Goal: Task Accomplishment & Management: Manage account settings

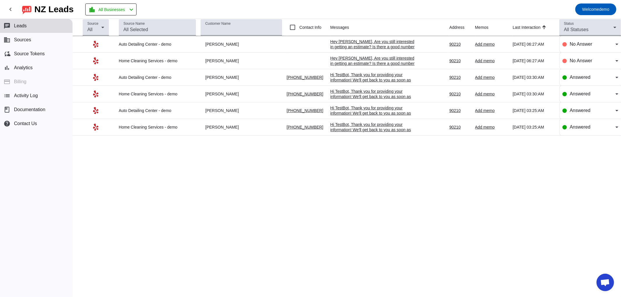
click at [578, 209] on div "Source All Source Name Customer Name Contact Info Messages Address Memos Last I…" at bounding box center [347, 158] width 549 height 278
click at [42, 41] on button "business Sources" at bounding box center [36, 40] width 73 height 14
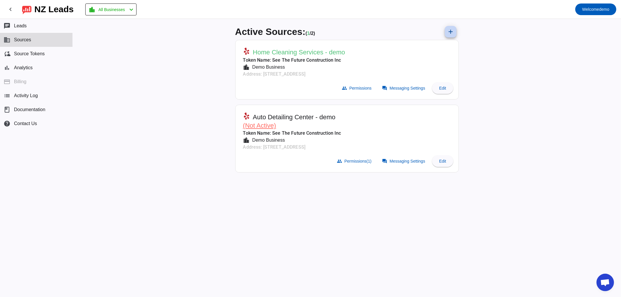
click at [450, 35] on span at bounding box center [451, 32] width 14 height 14
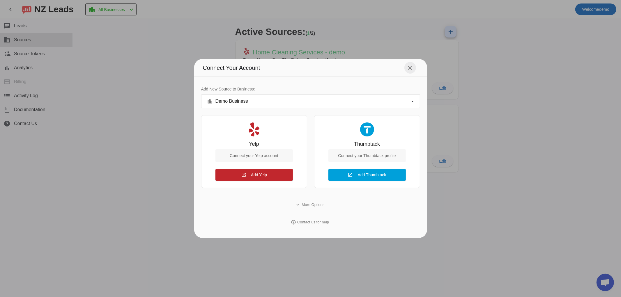
click at [410, 68] on mat-icon "close" at bounding box center [410, 67] width 7 height 7
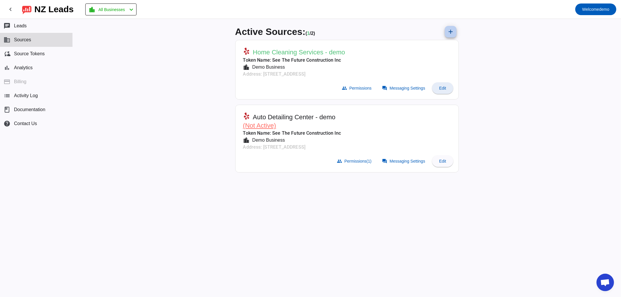
click at [451, 88] on span at bounding box center [442, 88] width 21 height 14
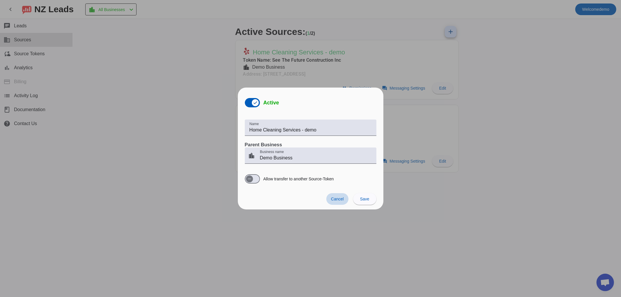
click at [341, 199] on span "Cancel" at bounding box center [337, 199] width 13 height 5
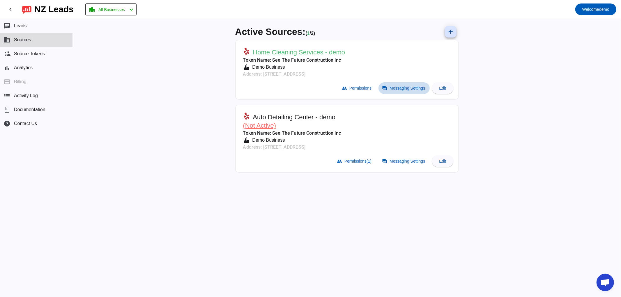
click at [398, 90] on span "Messaging Settings" at bounding box center [408, 88] width 36 height 5
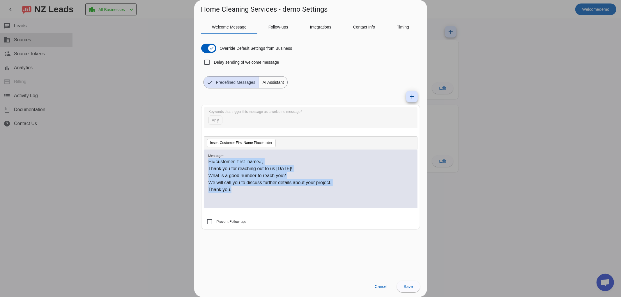
drag, startPoint x: 235, startPoint y: 199, endPoint x: 202, endPoint y: 139, distance: 68.8
click at [202, 139] on mat-card "Keywords that trigger this message as a welcome message Any Insert Customer Fir…" at bounding box center [310, 167] width 219 height 125
click at [236, 197] on div "Hi #customer_first_name# , Thank you for reaching out to us [DATE]! What is a g…" at bounding box center [311, 181] width 204 height 47
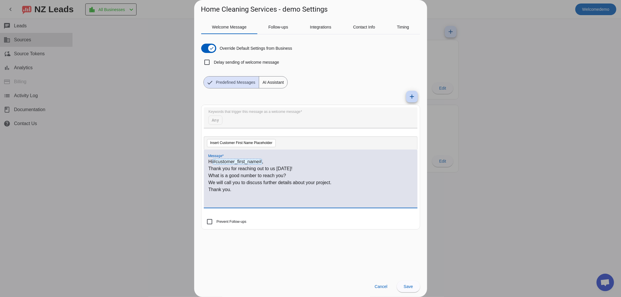
click at [409, 97] on mat-icon "add" at bounding box center [412, 96] width 7 height 7
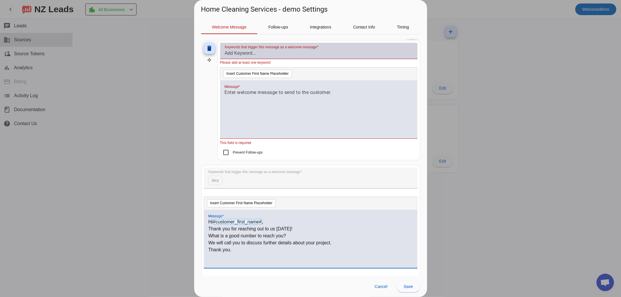
scroll to position [32, 0]
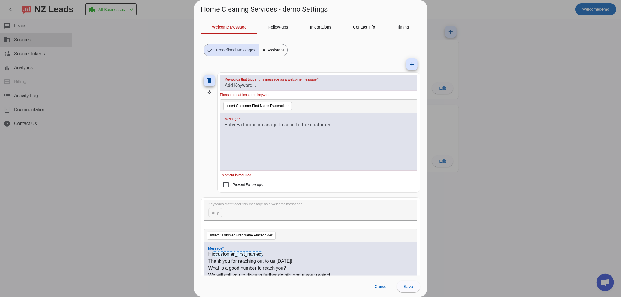
click at [236, 86] on input "Keywords that trigger this message as a welcome message" at bounding box center [319, 85] width 188 height 7
type input "piano"
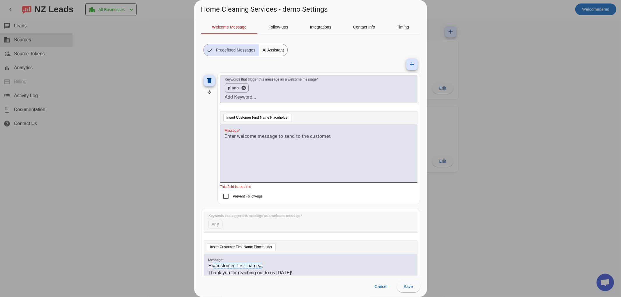
click at [223, 145] on div at bounding box center [319, 153] width 198 height 58
click at [235, 140] on div at bounding box center [319, 156] width 188 height 47
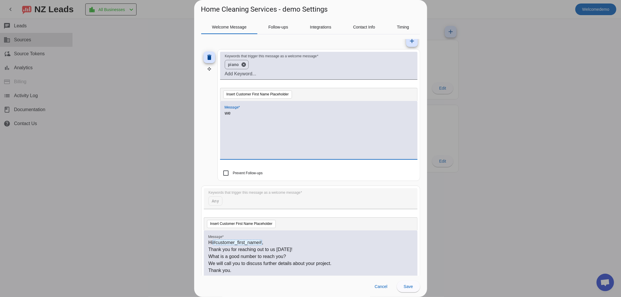
scroll to position [0, 0]
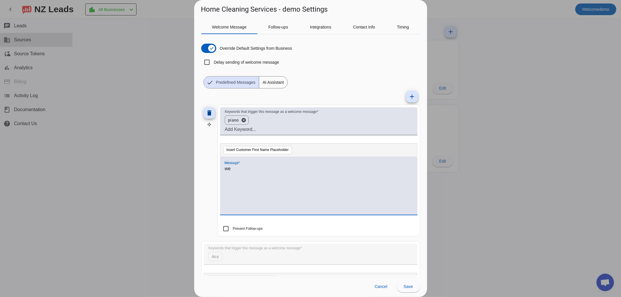
click at [264, 83] on span "AI Assistant" at bounding box center [273, 83] width 28 height 12
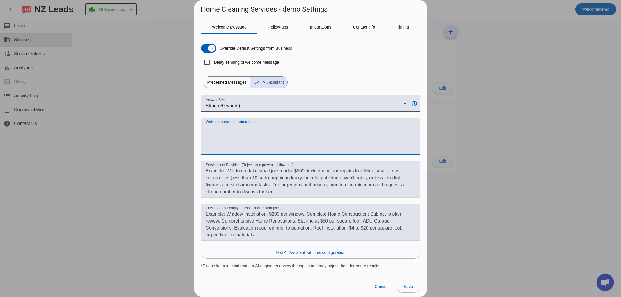
click at [273, 130] on textarea "Welcome message Instructions:" at bounding box center [311, 139] width 210 height 28
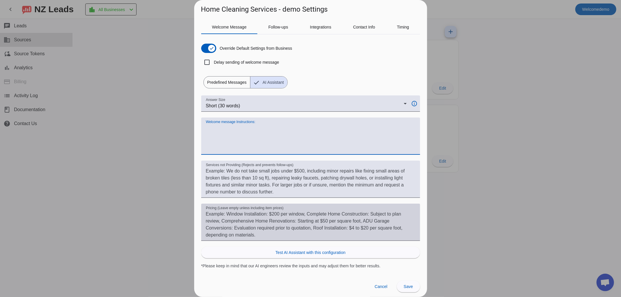
click at [215, 211] on textarea "Pricing (Leave empty unless including item prices)" at bounding box center [311, 225] width 210 height 28
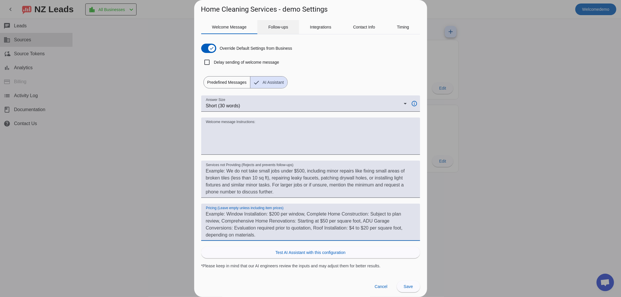
click at [277, 24] on span "Follow-ups" at bounding box center [279, 27] width 20 height 14
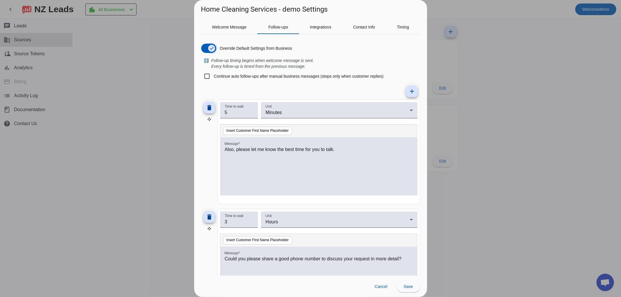
click at [205, 45] on span "button" at bounding box center [208, 48] width 15 height 9
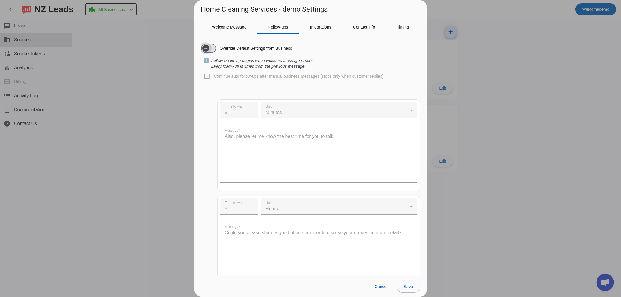
click at [211, 47] on span "button" at bounding box center [206, 49] width 12 height 12
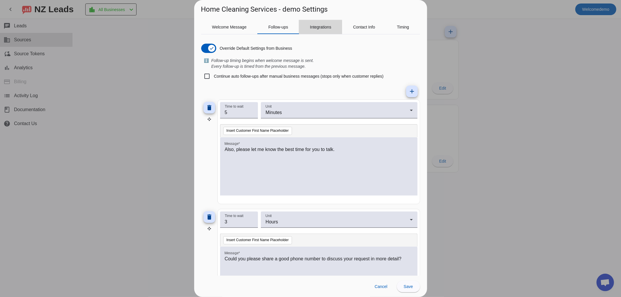
click at [299, 31] on div "Integrations" at bounding box center [320, 27] width 43 height 14
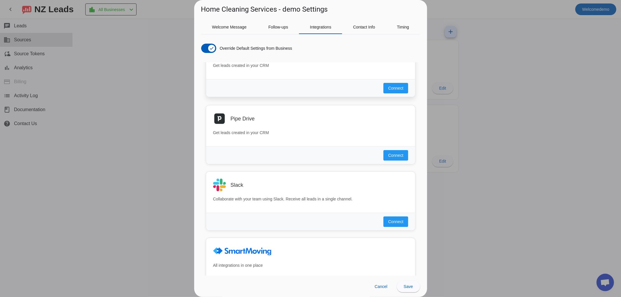
scroll to position [162, 0]
drag, startPoint x: 248, startPoint y: 183, endPoint x: 232, endPoint y: 185, distance: 16.1
click at [232, 185] on div "Slack" at bounding box center [320, 184] width 178 height 6
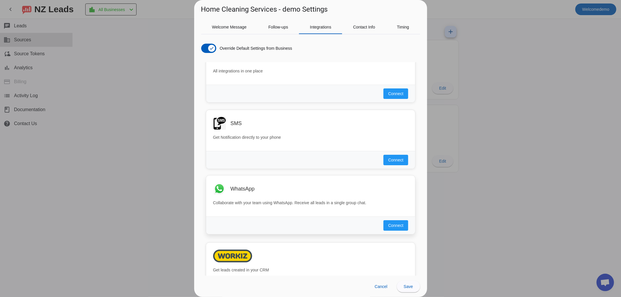
scroll to position [356, 0]
drag, startPoint x: 262, startPoint y: 195, endPoint x: 231, endPoint y: 188, distance: 32.0
click at [231, 188] on div "WhatsApp" at bounding box center [310, 188] width 195 height 13
click at [258, 199] on div "WhatsApp Collaborate with your team using WhatsApp. Receive all leads in a sing…" at bounding box center [310, 195] width 209 height 41
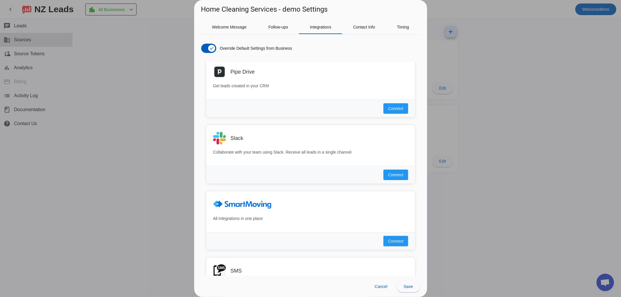
scroll to position [194, 0]
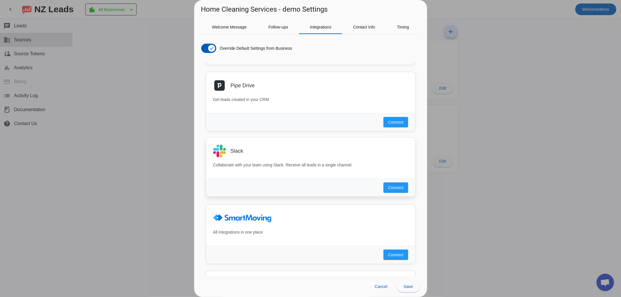
drag, startPoint x: 247, startPoint y: 149, endPoint x: 230, endPoint y: 150, distance: 16.6
click at [231, 150] on div "Slack" at bounding box center [320, 151] width 178 height 6
click at [238, 151] on h3 "Slack" at bounding box center [237, 151] width 13 height 6
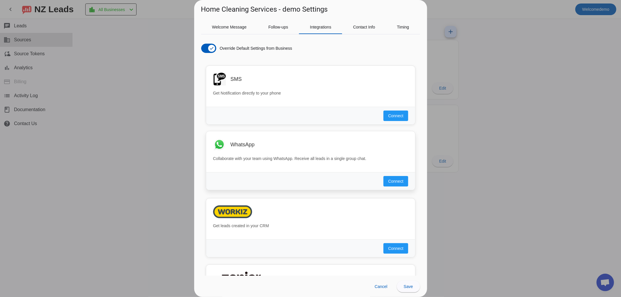
scroll to position [389, 0]
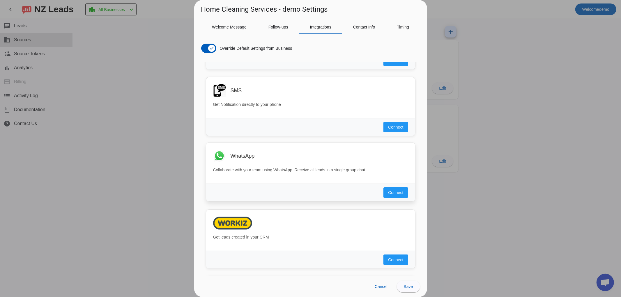
drag, startPoint x: 232, startPoint y: 157, endPoint x: 264, endPoint y: 156, distance: 31.5
click at [264, 156] on div "WhatsApp" at bounding box center [310, 156] width 195 height 13
click at [249, 156] on h3 "WhatsApp" at bounding box center [242, 156] width 24 height 6
click at [250, 165] on div "WhatsApp Collaborate with your team using WhatsApp. Receive all leads in a sing…" at bounding box center [310, 163] width 209 height 41
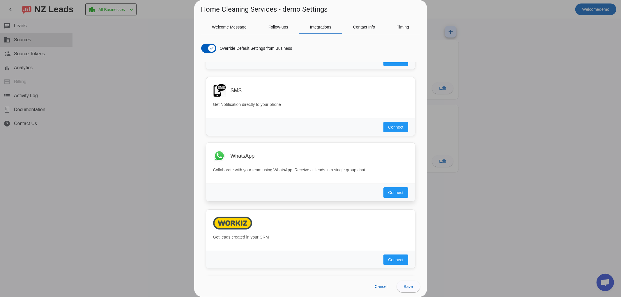
drag, startPoint x: 250, startPoint y: 162, endPoint x: 227, endPoint y: 160, distance: 22.8
click at [223, 159] on div "WhatsApp" at bounding box center [310, 156] width 195 height 13
click at [227, 160] on div "WhatsApp" at bounding box center [310, 156] width 195 height 13
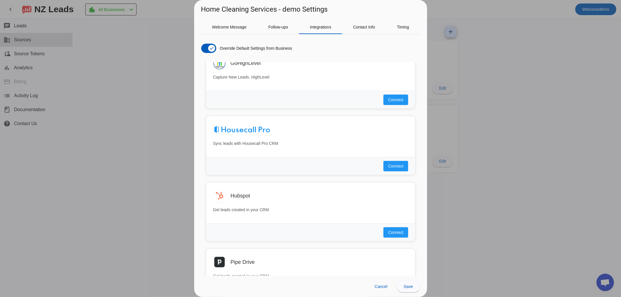
scroll to position [0, 0]
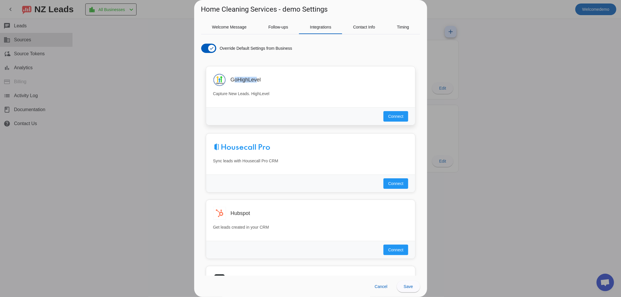
drag, startPoint x: 229, startPoint y: 80, endPoint x: 260, endPoint y: 79, distance: 30.9
click at [254, 77] on div "GoHighLevel" at bounding box center [310, 79] width 195 height 13
click at [263, 79] on div "GoHighLevel" at bounding box center [320, 80] width 178 height 6
drag, startPoint x: 260, startPoint y: 81, endPoint x: 189, endPoint y: 146, distance: 96.5
drag, startPoint x: 189, startPoint y: 146, endPoint x: 221, endPoint y: 114, distance: 44.9
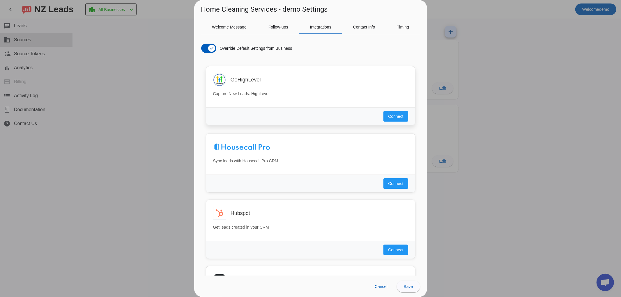
click at [221, 114] on div "Connect" at bounding box center [310, 116] width 209 height 18
drag, startPoint x: 214, startPoint y: 63, endPoint x: 260, endPoint y: 100, distance: 59.1
click at [260, 100] on div "GoHighLevel Capture New Leads. HighLevel Connect Sync leads with Housecall Pro …" at bounding box center [310, 169] width 219 height 214
click at [285, 88] on div "GoHighLevel Capture New Leads. HighLevel" at bounding box center [310, 86] width 209 height 41
drag, startPoint x: 259, startPoint y: 79, endPoint x: 228, endPoint y: 77, distance: 31.8
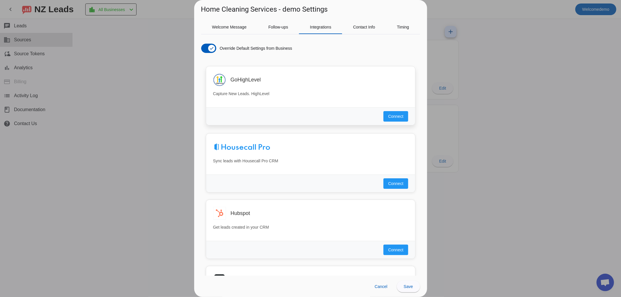
click at [225, 76] on div "GoHighLevel" at bounding box center [310, 79] width 195 height 13
click at [244, 102] on div "GoHighLevel Capture New Leads. HighLevel" at bounding box center [310, 86] width 209 height 41
drag, startPoint x: 210, startPoint y: 24, endPoint x: 244, endPoint y: 23, distance: 34.1
click at [244, 23] on div "Welcome Message" at bounding box center [229, 27] width 57 height 14
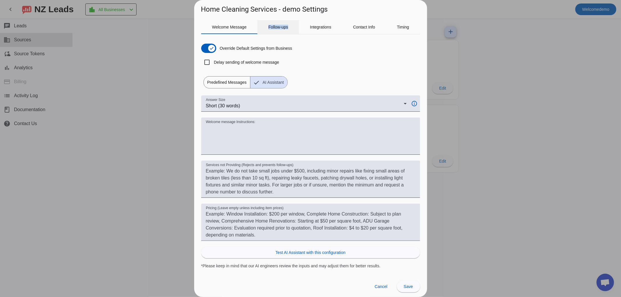
drag, startPoint x: 269, startPoint y: 27, endPoint x: 290, endPoint y: 24, distance: 22.1
click at [294, 23] on div "Follow-ups" at bounding box center [279, 27] width 42 height 14
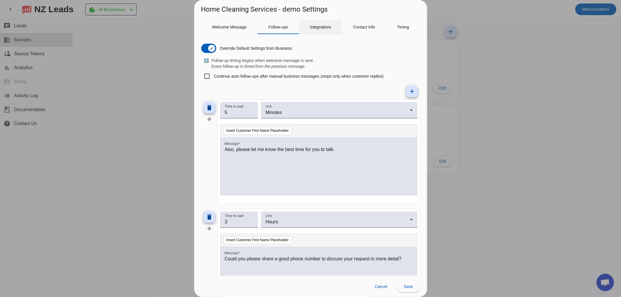
click at [307, 27] on div "Integrations" at bounding box center [320, 27] width 43 height 14
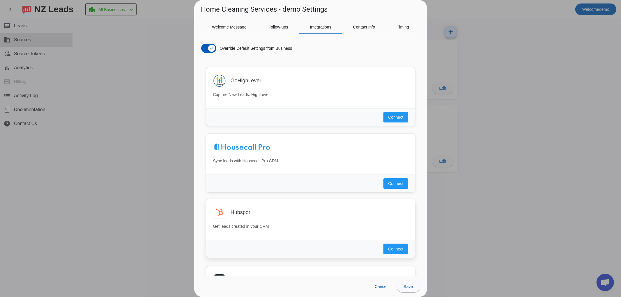
drag, startPoint x: 228, startPoint y: 211, endPoint x: 265, endPoint y: 213, distance: 37.0
click at [265, 213] on div "Hubspot" at bounding box center [310, 212] width 195 height 13
click at [265, 213] on div "Hubspot" at bounding box center [320, 213] width 178 height 6
drag, startPoint x: 257, startPoint y: 212, endPoint x: 225, endPoint y: 210, distance: 31.8
click at [225, 210] on div "Hubspot" at bounding box center [310, 212] width 195 height 13
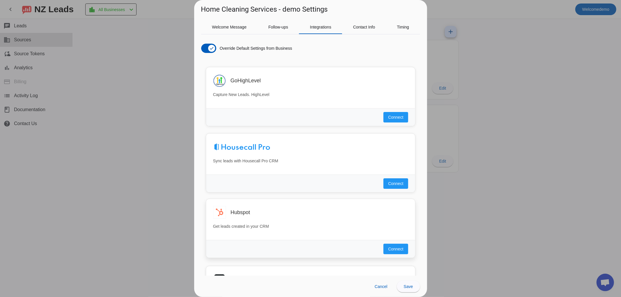
click at [225, 210] on img at bounding box center [219, 212] width 13 height 13
click at [232, 215] on h3 "Hubspot" at bounding box center [241, 213] width 20 height 6
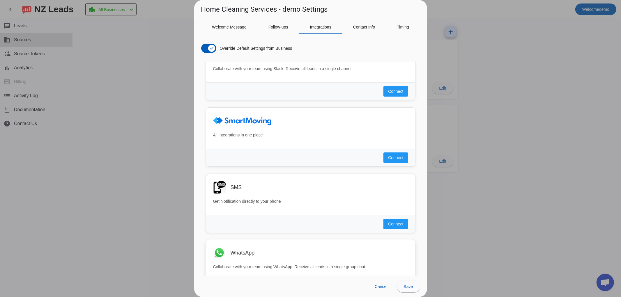
scroll to position [324, 0]
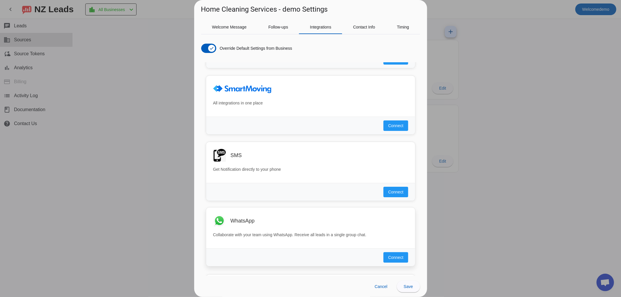
drag, startPoint x: 258, startPoint y: 224, endPoint x: 230, endPoint y: 222, distance: 28.1
click at [230, 222] on div "WhatsApp" at bounding box center [319, 221] width 178 height 6
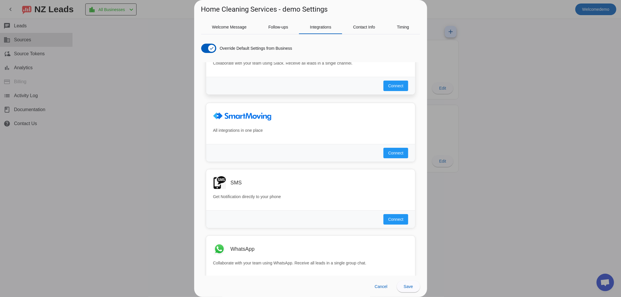
scroll to position [259, 0]
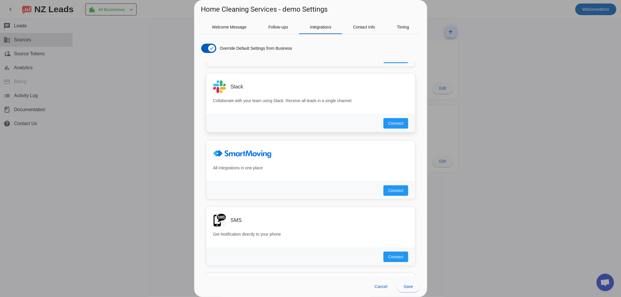
drag, startPoint x: 250, startPoint y: 87, endPoint x: 229, endPoint y: 85, distance: 20.5
click at [229, 85] on div "Slack" at bounding box center [310, 86] width 195 height 13
click at [245, 90] on div "Slack" at bounding box center [310, 86] width 195 height 13
click at [244, 82] on div "Slack" at bounding box center [310, 86] width 195 height 13
drag, startPoint x: 217, startPoint y: 87, endPoint x: 268, endPoint y: 107, distance: 54.8
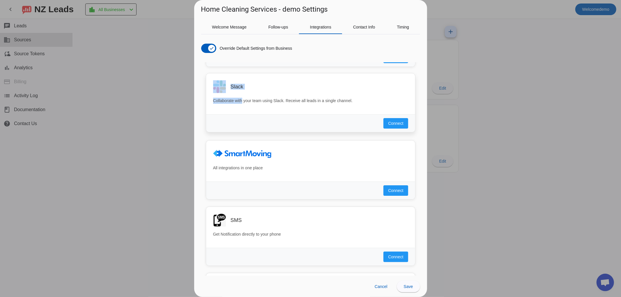
click at [243, 97] on div "GoHighLevel Capture New Leads. HighLevel Connect Sync leads with Housecall Pro …" at bounding box center [310, 169] width 219 height 214
click at [268, 107] on div "Slack Collaborate with your team using Slack. Receive all leads in a single cha…" at bounding box center [310, 93] width 209 height 41
drag, startPoint x: 208, startPoint y: 84, endPoint x: 357, endPoint y: 106, distance: 151.4
click at [357, 106] on div "Slack Collaborate with your team using Slack. Receive all leads in a single cha…" at bounding box center [310, 93] width 209 height 41
click at [359, 104] on p "Collaborate with your team using Slack. Receive all leads in a single channel." at bounding box center [310, 101] width 195 height 6
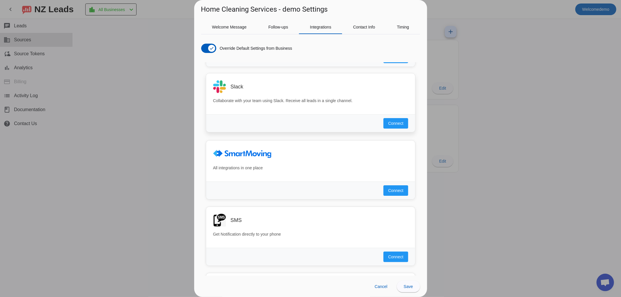
drag, startPoint x: 246, startPoint y: 89, endPoint x: 229, endPoint y: 87, distance: 16.7
click at [228, 87] on div "Slack" at bounding box center [310, 86] width 195 height 13
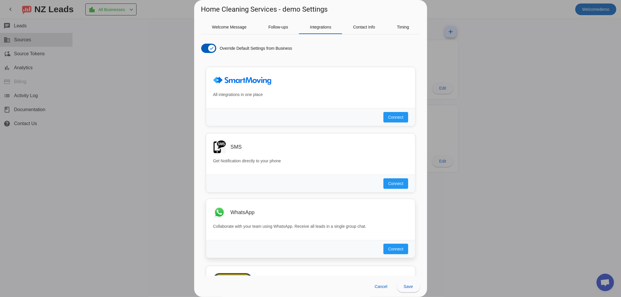
scroll to position [356, 0]
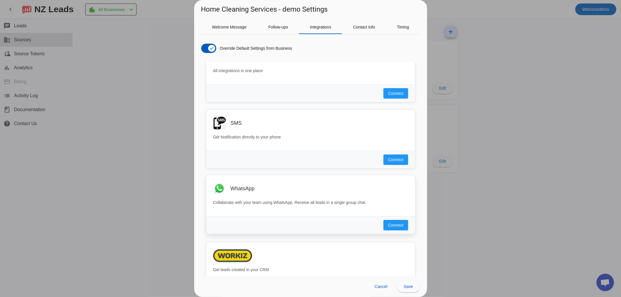
drag, startPoint x: 258, startPoint y: 190, endPoint x: 230, endPoint y: 185, distance: 27.8
click at [230, 185] on div "WhatsApp" at bounding box center [310, 188] width 195 height 13
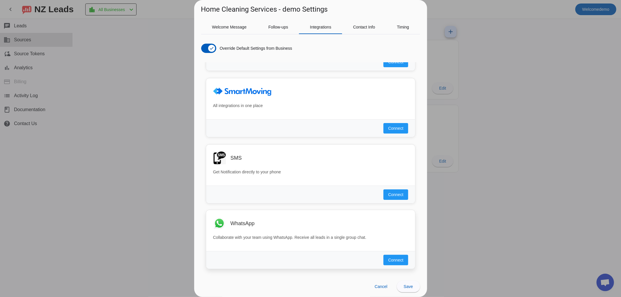
scroll to position [259, 0]
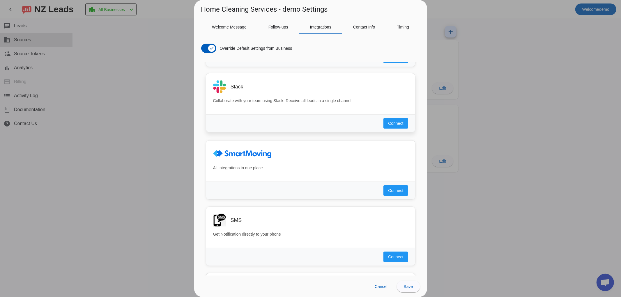
drag, startPoint x: 250, startPoint y: 88, endPoint x: 220, endPoint y: 79, distance: 31.0
click at [220, 79] on div "Slack Collaborate with your team using Slack. Receive all leads in a single cha…" at bounding box center [310, 93] width 209 height 41
click at [244, 95] on div "Slack Collaborate with your team using Slack. Receive all leads in a single cha…" at bounding box center [310, 93] width 209 height 41
drag, startPoint x: 257, startPoint y: 91, endPoint x: 215, endPoint y: 91, distance: 42.2
click at [215, 91] on div "Slack" at bounding box center [310, 86] width 195 height 13
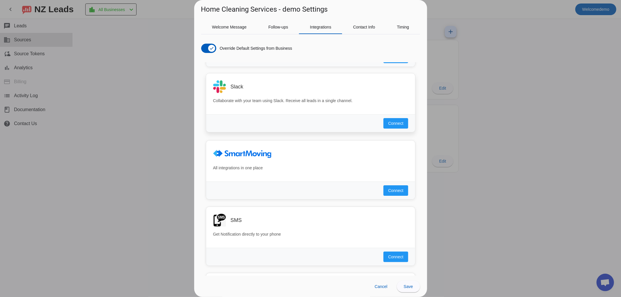
click at [249, 88] on div "Slack" at bounding box center [320, 87] width 178 height 6
drag, startPoint x: 286, startPoint y: 158, endPoint x: 213, endPoint y: 156, distance: 73.1
click at [209, 157] on div "All integrations in one place" at bounding box center [310, 160] width 209 height 41
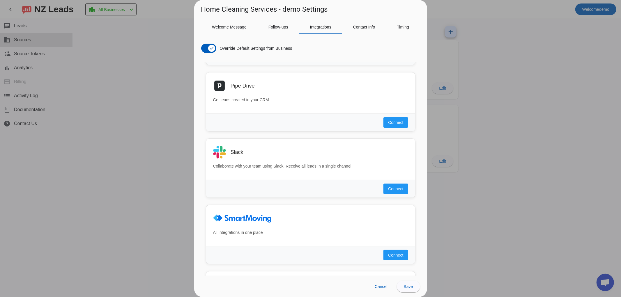
scroll to position [162, 0]
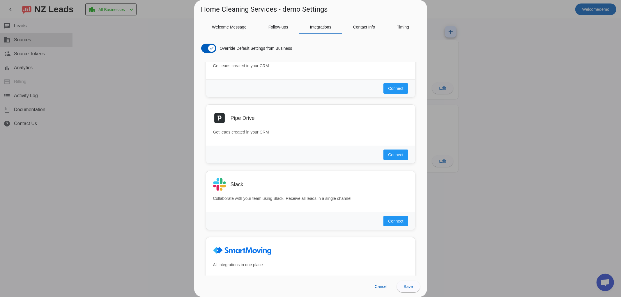
drag, startPoint x: 270, startPoint y: 113, endPoint x: 193, endPoint y: 114, distance: 76.6
click at [187, 115] on div "Home Cleaning Services - demo Settings Welcome Message Follow-ups Integrations …" at bounding box center [310, 148] width 621 height 297
click at [246, 111] on div "Pipe Drive" at bounding box center [310, 117] width 195 height 13
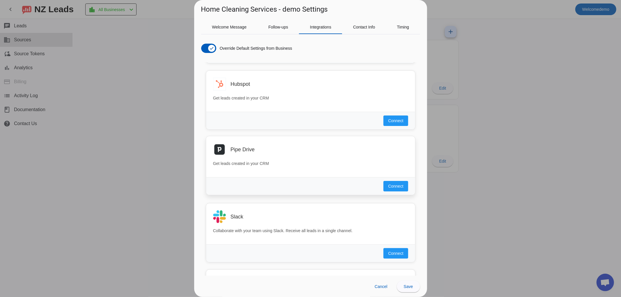
click at [275, 121] on div "Connect" at bounding box center [310, 121] width 209 height 18
drag, startPoint x: 268, startPoint y: 84, endPoint x: 216, endPoint y: 85, distance: 51.6
click at [216, 85] on div "Hubspot" at bounding box center [310, 83] width 195 height 13
click at [264, 86] on div "Hubspot" at bounding box center [310, 83] width 195 height 13
drag, startPoint x: 264, startPoint y: 86, endPoint x: 211, endPoint y: 80, distance: 52.8
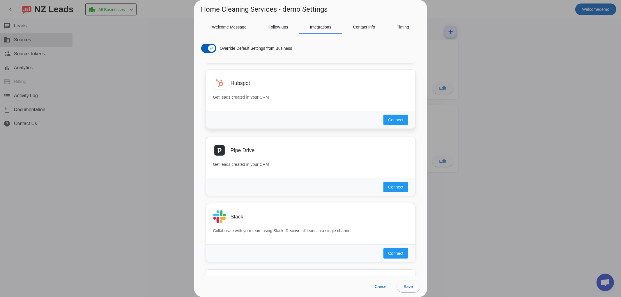
click at [211, 80] on div "Hubspot Get leads created in your CRM" at bounding box center [310, 90] width 209 height 41
click at [231, 80] on h3 "Hubspot" at bounding box center [241, 83] width 20 height 6
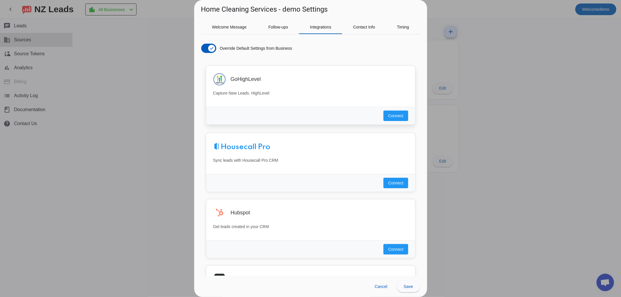
scroll to position [0, 0]
drag, startPoint x: 255, startPoint y: 83, endPoint x: 225, endPoint y: 80, distance: 29.5
click at [213, 79] on div "GoHighLevel" at bounding box center [310, 79] width 195 height 13
click at [228, 81] on div "GoHighLevel" at bounding box center [310, 79] width 195 height 13
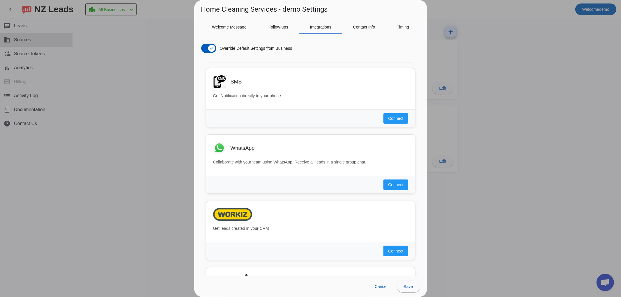
scroll to position [407, 0]
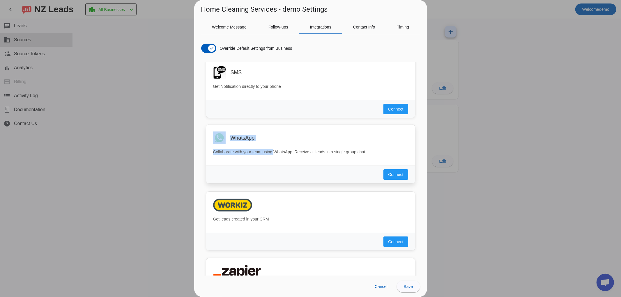
drag, startPoint x: 272, startPoint y: 146, endPoint x: 214, endPoint y: 142, distance: 58.4
click at [214, 142] on div "WhatsApp Collaborate with your team using WhatsApp. Receive all leads in a sing…" at bounding box center [310, 145] width 209 height 41
click at [228, 144] on div "WhatsApp" at bounding box center [310, 138] width 195 height 13
drag, startPoint x: 260, startPoint y: 141, endPoint x: 228, endPoint y: 140, distance: 31.5
click at [228, 140] on div "WhatsApp" at bounding box center [310, 138] width 195 height 13
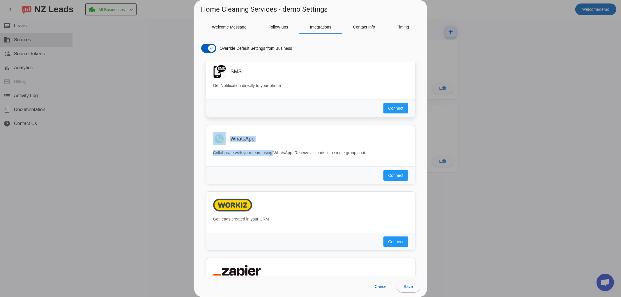
drag, startPoint x: 246, startPoint y: 72, endPoint x: 226, endPoint y: 70, distance: 20.1
click at [226, 70] on div "SMS" at bounding box center [310, 71] width 195 height 13
click at [277, 126] on div "WhatsApp Collaborate with your team using WhatsApp. Receive all leads in a sing…" at bounding box center [310, 145] width 209 height 41
drag, startPoint x: 245, startPoint y: 72, endPoint x: 230, endPoint y: 72, distance: 14.3
click at [231, 72] on div "SMS" at bounding box center [320, 72] width 178 height 6
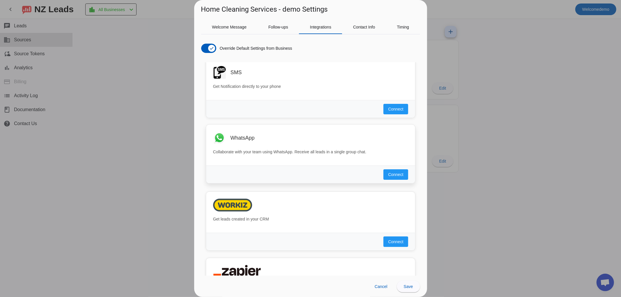
drag, startPoint x: 251, startPoint y: 138, endPoint x: 208, endPoint y: 129, distance: 43.2
click at [208, 129] on div "WhatsApp Collaborate with your team using WhatsApp. Receive all leads in a sing…" at bounding box center [310, 145] width 209 height 41
click at [228, 135] on div "WhatsApp" at bounding box center [310, 138] width 195 height 13
drag, startPoint x: 248, startPoint y: 136, endPoint x: 202, endPoint y: 135, distance: 45.4
click at [202, 135] on div "GoHighLevel Capture New Leads. HighLevel Connect Sync leads with Housecall Pro …" at bounding box center [310, 169] width 219 height 214
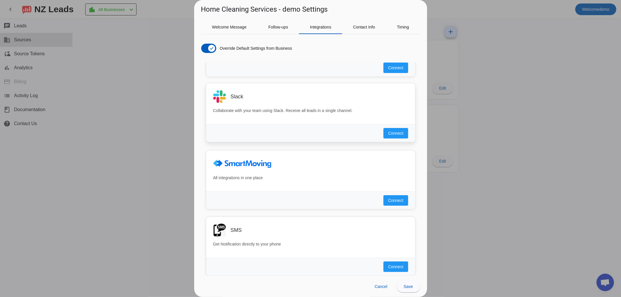
scroll to position [245, 0]
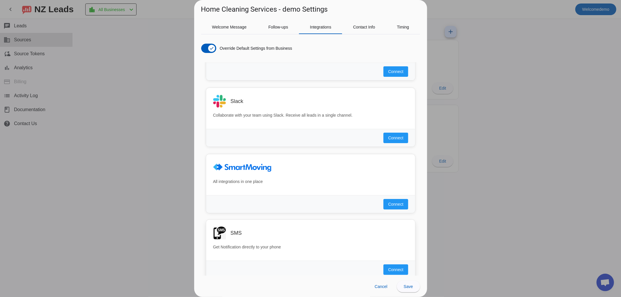
drag, startPoint x: 250, startPoint y: 232, endPoint x: 231, endPoint y: 232, distance: 18.9
click at [208, 237] on div "SMS Get Notification directly to your phone" at bounding box center [310, 240] width 209 height 41
click at [232, 231] on h3 "SMS" at bounding box center [236, 233] width 11 height 6
click at [360, 27] on span "Contact Info" at bounding box center [364, 27] width 22 height 4
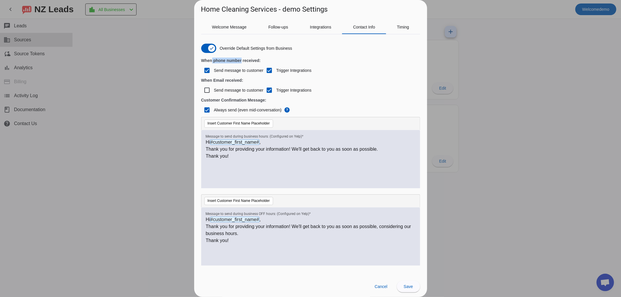
drag, startPoint x: 212, startPoint y: 61, endPoint x: 242, endPoint y: 61, distance: 30.0
click at [242, 61] on h4 "When phone number received:" at bounding box center [310, 61] width 219 height 6
drag, startPoint x: 214, startPoint y: 77, endPoint x: 225, endPoint y: 80, distance: 11.7
click at [226, 80] on div "Override Default Settings from Business When phone number received: Send messag…" at bounding box center [310, 155] width 219 height 233
click at [226, 82] on h4 "When Email received:" at bounding box center [310, 80] width 219 height 6
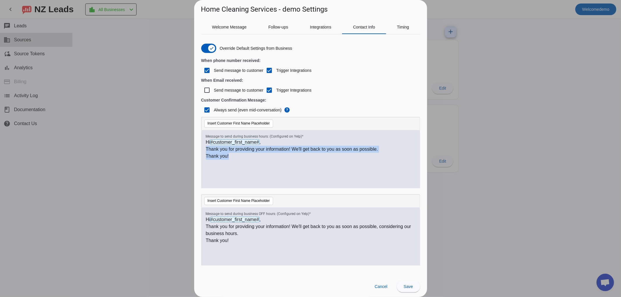
drag, startPoint x: 246, startPoint y: 163, endPoint x: 244, endPoint y: 153, distance: 10.6
click at [194, 151] on div "Home Cleaning Services - demo Settings Welcome Message Follow-ups Integrations …" at bounding box center [310, 148] width 621 height 297
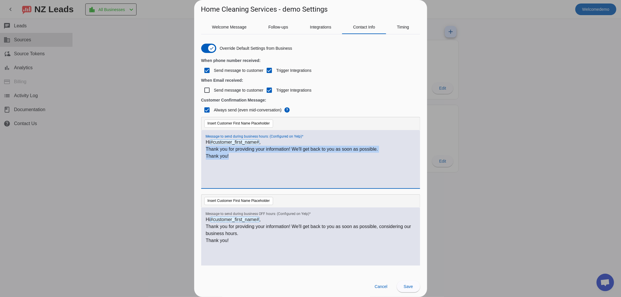
click at [252, 162] on div "Hi #customer_first_name# , Thank you for providing your information! We'll get …" at bounding box center [311, 162] width 210 height 47
drag, startPoint x: 216, startPoint y: 81, endPoint x: 224, endPoint y: 81, distance: 7.9
click at [224, 81] on h4 "When Email received:" at bounding box center [310, 80] width 219 height 6
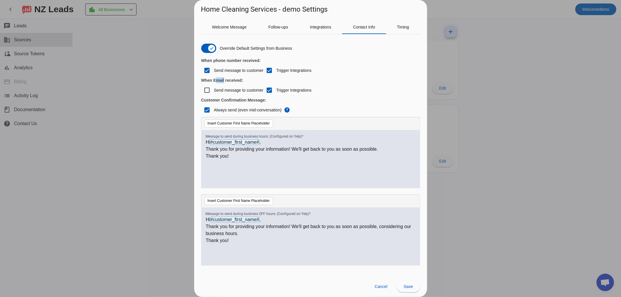
click at [224, 81] on h4 "When Email received:" at bounding box center [310, 80] width 219 height 6
click at [218, 81] on h4 "When Email received:" at bounding box center [310, 80] width 219 height 6
click at [220, 61] on h4 "When phone number received:" at bounding box center [310, 61] width 219 height 6
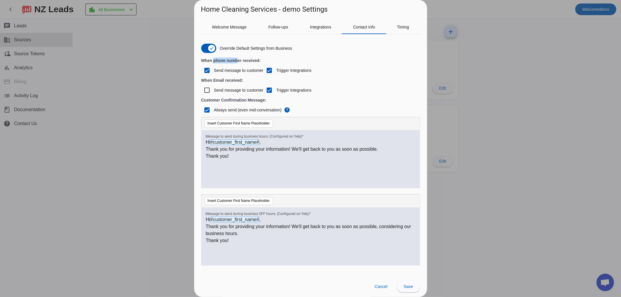
drag, startPoint x: 214, startPoint y: 62, endPoint x: 237, endPoint y: 60, distance: 23.1
click at [237, 60] on h4 "When phone number received:" at bounding box center [310, 61] width 219 height 6
click at [240, 62] on h4 "When phone number received:" at bounding box center [310, 61] width 219 height 6
click at [406, 25] on span "Timing" at bounding box center [403, 27] width 12 height 4
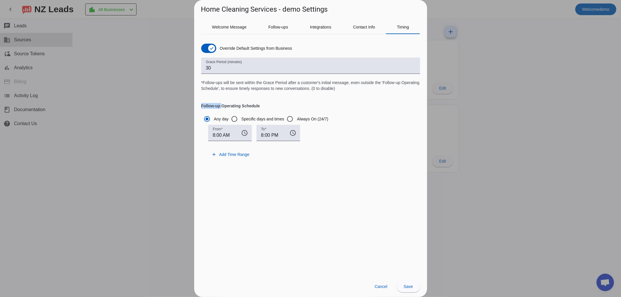
drag, startPoint x: 196, startPoint y: 105, endPoint x: 221, endPoint y: 107, distance: 25.1
click at [221, 107] on div "Welcome Message Follow-ups Integrations Contact Info Timing Override Default Se…" at bounding box center [310, 145] width 233 height 262
click at [247, 105] on h4 "Follow-up Operating Schedule" at bounding box center [310, 99] width 219 height 17
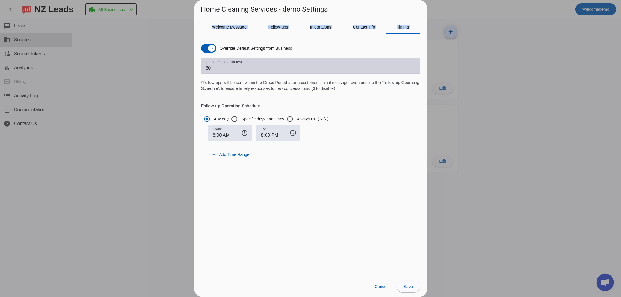
drag, startPoint x: 211, startPoint y: 24, endPoint x: 245, endPoint y: 59, distance: 48.4
click at [245, 59] on mat-tab-group "Welcome Message Follow-ups Integrations Contact Info Timing Override Default Se…" at bounding box center [310, 148] width 219 height 256
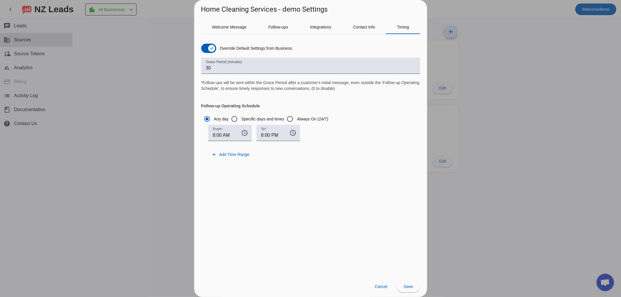
click at [328, 91] on div "Grace Period (minutes) 30 *Follow-ups will be sent within the Grace Period afte…" at bounding box center [310, 75] width 219 height 34
click at [455, 87] on div at bounding box center [310, 148] width 621 height 297
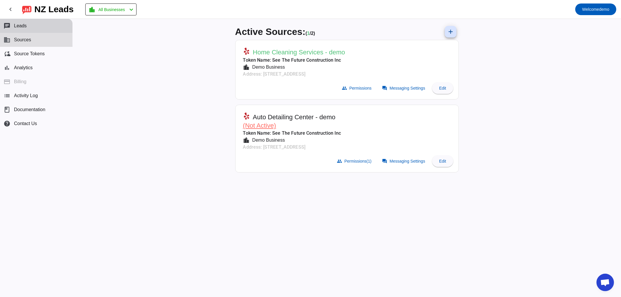
click at [30, 27] on button "chat Leads" at bounding box center [36, 26] width 73 height 14
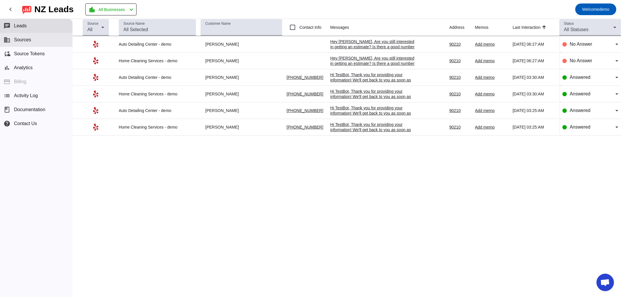
click at [33, 41] on button "business Sources" at bounding box center [36, 40] width 73 height 14
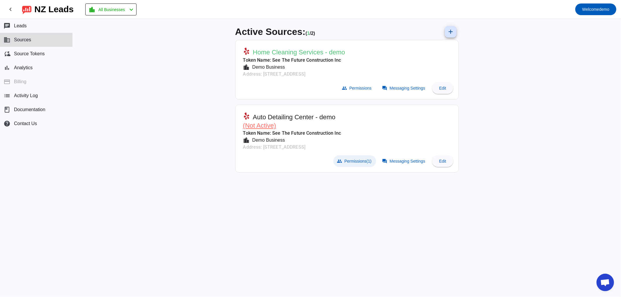
click at [357, 159] on span "Permissions (1)" at bounding box center [358, 161] width 27 height 5
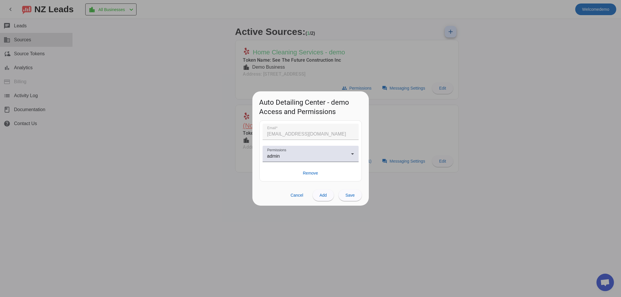
click at [299, 136] on mat-form-field "Email [EMAIL_ADDRESS][DOMAIN_NAME]" at bounding box center [311, 135] width 96 height 22
click at [302, 65] on div at bounding box center [310, 148] width 621 height 297
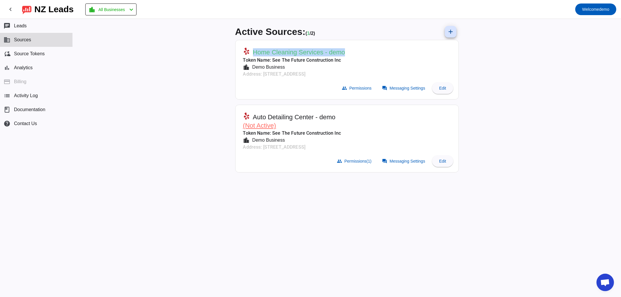
drag, startPoint x: 355, startPoint y: 50, endPoint x: 251, endPoint y: 53, distance: 104.6
click at [251, 53] on mat-card-header "Home Cleaning Services - demo Token Name: See The Future Construction Inc locat…" at bounding box center [347, 61] width 217 height 37
click at [261, 53] on span "Home Cleaning Services - demo" at bounding box center [299, 52] width 92 height 8
click at [350, 165] on span at bounding box center [355, 162] width 43 height 12
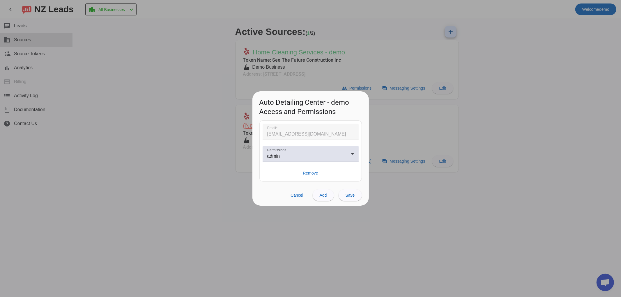
click at [227, 84] on div at bounding box center [310, 148] width 621 height 297
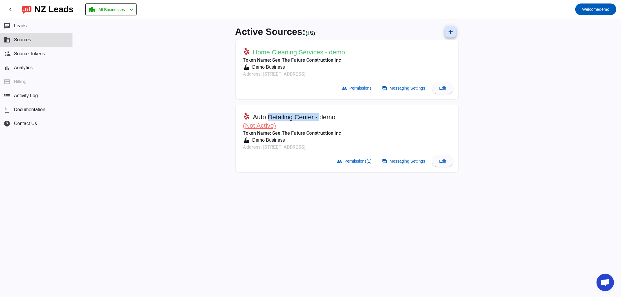
drag, startPoint x: 269, startPoint y: 117, endPoint x: 125, endPoint y: 63, distance: 153.9
click at [319, 112] on mat-card-header "Auto Detailing Center - demo (Not Active) Token Name: See The Future Constructi…" at bounding box center [347, 130] width 217 height 45
click at [33, 24] on button "chat Leads" at bounding box center [36, 26] width 73 height 14
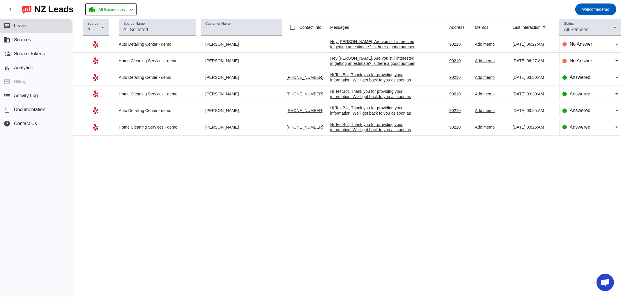
click at [378, 45] on div "Hey [PERSON_NAME], Are you still interested in getting an estimate? Is there a …" at bounding box center [374, 47] width 87 height 16
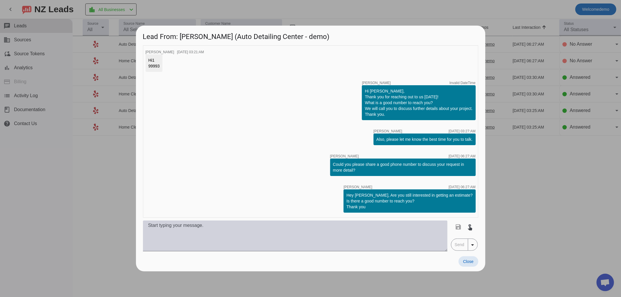
click at [175, 237] on textarea at bounding box center [295, 236] width 305 height 31
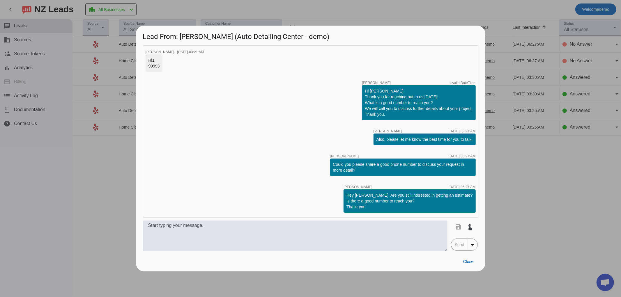
click at [537, 65] on div at bounding box center [310, 148] width 621 height 297
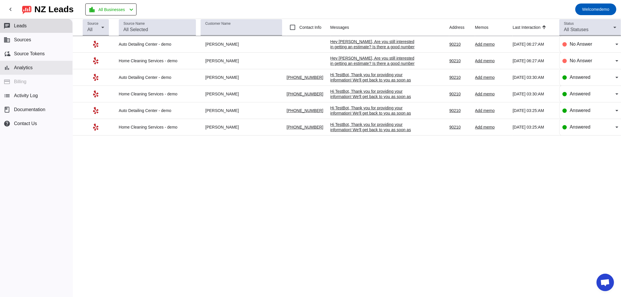
click at [15, 65] on span "Analytics" at bounding box center [23, 67] width 19 height 5
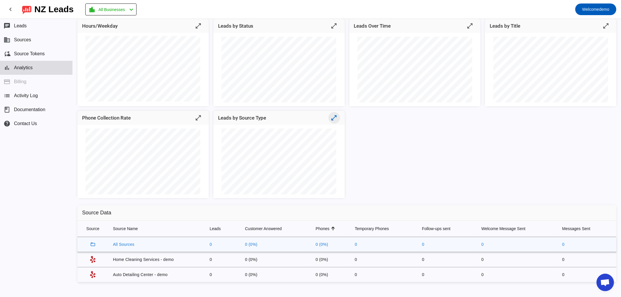
scroll to position [41, 0]
drag, startPoint x: 222, startPoint y: 115, endPoint x: 250, endPoint y: 112, distance: 27.8
click at [250, 112] on mat-card-title "Leads by Source Type" at bounding box center [242, 116] width 48 height 8
click at [405, 150] on div "Hours/Weekday open_in_full Leads by Status open_in_full Leads Over Time open_in…" at bounding box center [347, 106] width 549 height 186
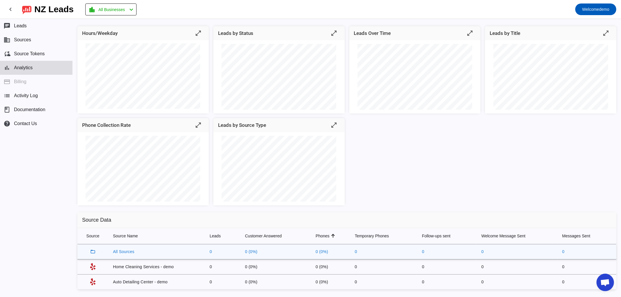
scroll to position [0, 0]
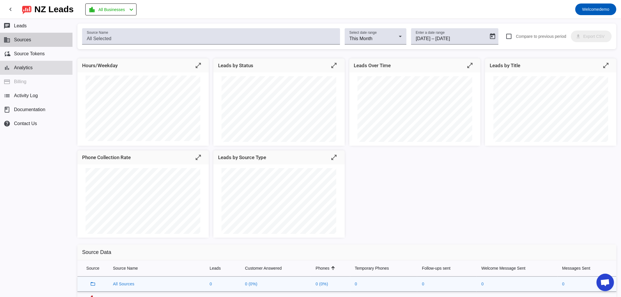
click at [40, 36] on button "business Sources" at bounding box center [36, 40] width 73 height 14
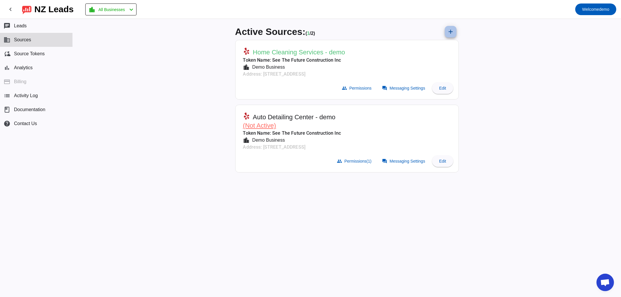
click at [448, 31] on mat-icon "add" at bounding box center [450, 31] width 7 height 7
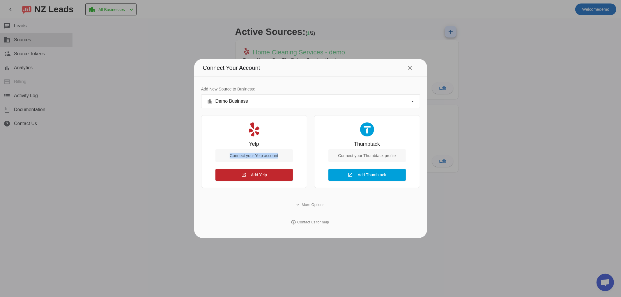
drag, startPoint x: 230, startPoint y: 156, endPoint x: 278, endPoint y: 155, distance: 47.8
click at [281, 154] on div "Connect your Yelp account" at bounding box center [254, 155] width 77 height 13
drag, startPoint x: 465, startPoint y: 39, endPoint x: 453, endPoint y: 31, distance: 14.5
click at [464, 39] on div at bounding box center [310, 148] width 621 height 297
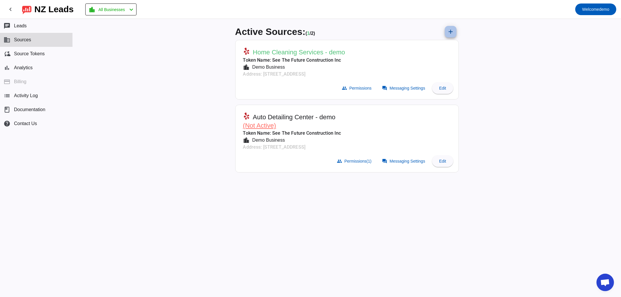
click at [448, 33] on mat-icon "add" at bounding box center [450, 31] width 7 height 7
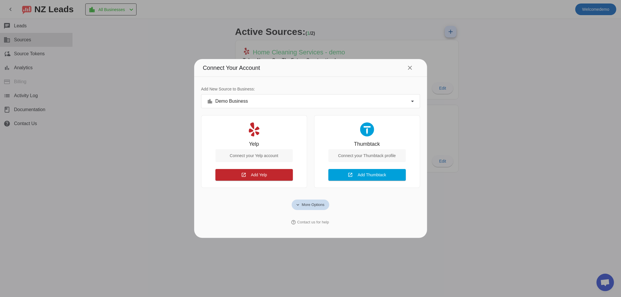
click at [311, 203] on span "More Options" at bounding box center [313, 205] width 23 height 6
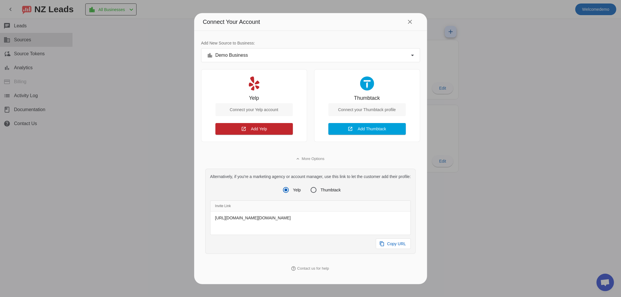
scroll to position [7, 0]
drag, startPoint x: 211, startPoint y: 211, endPoint x: 301, endPoint y: 239, distance: 94.5
click at [301, 235] on div "[URL][DOMAIN_NAME][DOMAIN_NAME]" at bounding box center [311, 223] width 200 height 23
click at [399, 247] on span "Copy URL" at bounding box center [396, 244] width 19 height 6
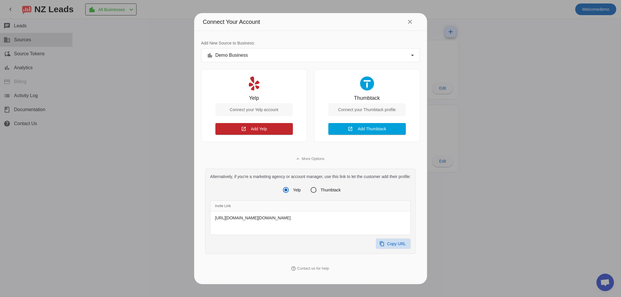
copy div "[URL][DOMAIN_NAME][DOMAIN_NAME]"
click at [133, 69] on div at bounding box center [310, 148] width 621 height 297
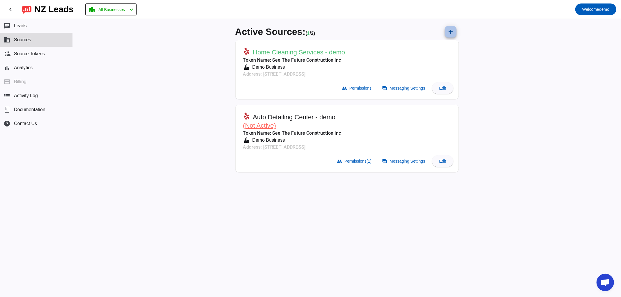
click at [449, 32] on mat-icon "add" at bounding box center [450, 31] width 7 height 7
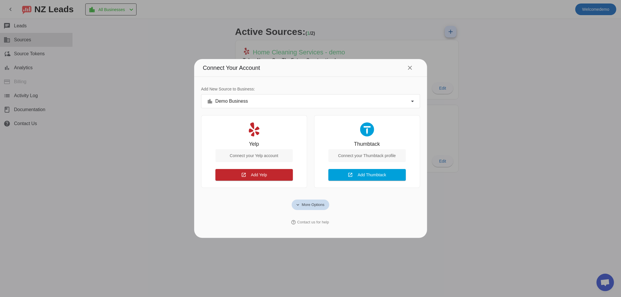
click at [302, 203] on span "More Options" at bounding box center [313, 205] width 23 height 6
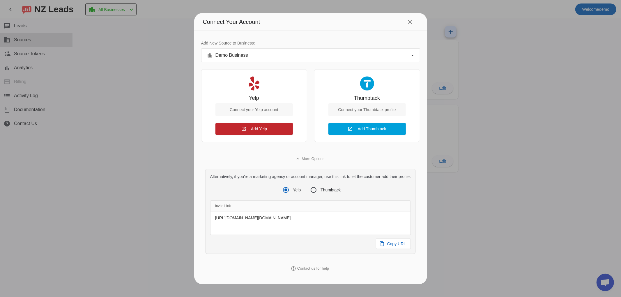
scroll to position [7, 0]
drag, startPoint x: 211, startPoint y: 212, endPoint x: 320, endPoint y: 245, distance: 113.1
click at [320, 245] on div "Invite Link [URL][DOMAIN_NAME][DOMAIN_NAME] content_copy Copy URL" at bounding box center [310, 225] width 201 height 49
click at [253, 103] on div "Connect your Yelp account" at bounding box center [254, 109] width 77 height 13
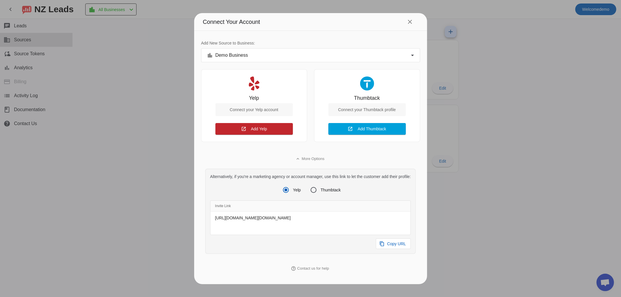
drag, startPoint x: 237, startPoint y: 121, endPoint x: 275, endPoint y: 143, distance: 44.2
click at [276, 142] on div "Add New Source to Business: location_city Demo Business Yelp Connect your Yelp …" at bounding box center [310, 155] width 219 height 248
drag, startPoint x: 278, startPoint y: 144, endPoint x: 241, endPoint y: 74, distance: 79.1
click at [231, 104] on div "Add New Source to Business: location_city Demo Business Yelp Connect your Yelp …" at bounding box center [310, 155] width 219 height 248
click at [240, 69] on div "Yelp Connect your Yelp account open_in_new Add Yelp Connect" at bounding box center [254, 105] width 106 height 73
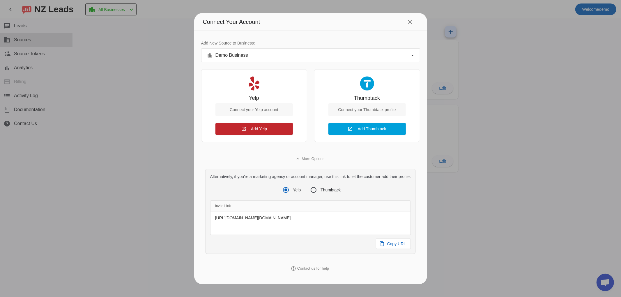
scroll to position [7, 0]
drag, startPoint x: 313, startPoint y: 238, endPoint x: 304, endPoint y: 238, distance: 9.9
click at [304, 235] on div "[URL][DOMAIN_NAME][DOMAIN_NAME]" at bounding box center [311, 223] width 200 height 23
drag, startPoint x: 297, startPoint y: 234, endPoint x: 217, endPoint y: 215, distance: 82.2
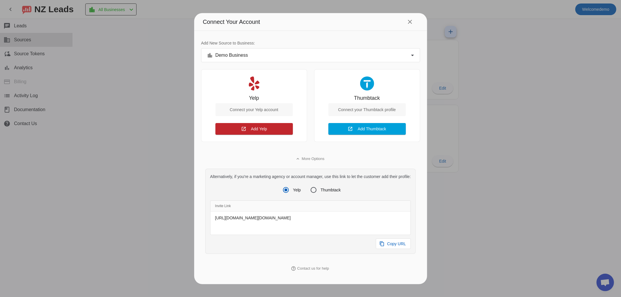
click at [211, 212] on div "[URL][DOMAIN_NAME][DOMAIN_NAME]" at bounding box center [311, 223] width 200 height 23
click at [218, 216] on div "[URL][DOMAIN_NAME][DOMAIN_NAME]" at bounding box center [311, 223] width 200 height 23
drag, startPoint x: 244, startPoint y: 92, endPoint x: 259, endPoint y: 90, distance: 15.5
click at [259, 95] on div "Yelp Connect your Yelp account" at bounding box center [254, 109] width 77 height 28
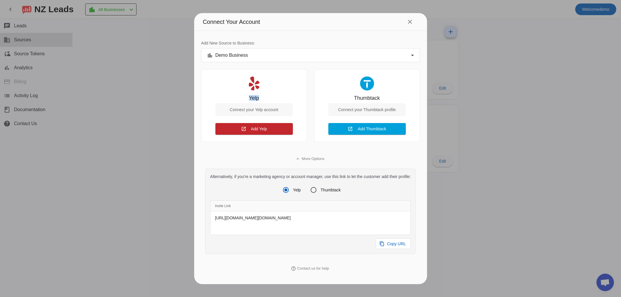
drag, startPoint x: 210, startPoint y: 212, endPoint x: 298, endPoint y: 233, distance: 90.2
click at [299, 235] on div "[URL][DOMAIN_NAME][DOMAIN_NAME]" at bounding box center [311, 223] width 200 height 23
drag, startPoint x: 354, startPoint y: 238, endPoint x: 365, endPoint y: 239, distance: 10.8
click at [354, 235] on div "[URL][DOMAIN_NAME][DOMAIN_NAME]" at bounding box center [311, 223] width 200 height 23
click at [372, 234] on div "[URL][DOMAIN_NAME][DOMAIN_NAME]" at bounding box center [311, 223] width 200 height 23
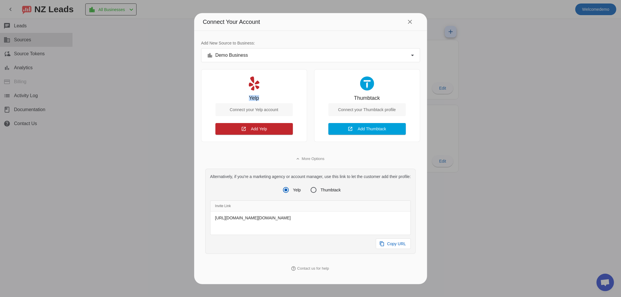
drag, startPoint x: 210, startPoint y: 210, endPoint x: 317, endPoint y: 235, distance: 109.7
click at [324, 235] on div "[URL][DOMAIN_NAME][DOMAIN_NAME]" at bounding box center [311, 223] width 200 height 23
click at [313, 232] on div "[URL][DOMAIN_NAME][DOMAIN_NAME]" at bounding box center [311, 223] width 200 height 23
click at [291, 228] on div "[URL][DOMAIN_NAME][DOMAIN_NAME]" at bounding box center [311, 223] width 200 height 23
drag, startPoint x: 368, startPoint y: 249, endPoint x: 393, endPoint y: 261, distance: 27.0
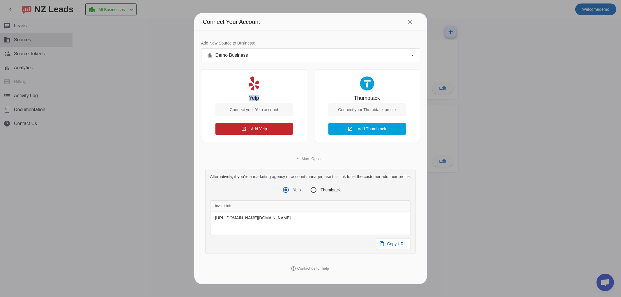
click at [393, 261] on div "expand_less More Options Alternatively, if you're a marketing agency or account…" at bounding box center [310, 214] width 219 height 130
drag, startPoint x: 211, startPoint y: 210, endPoint x: 312, endPoint y: 237, distance: 104.3
click at [312, 235] on div "[URL][DOMAIN_NAME][DOMAIN_NAME]" at bounding box center [311, 223] width 200 height 23
click at [297, 232] on div "[URL][DOMAIN_NAME][DOMAIN_NAME]" at bounding box center [311, 223] width 200 height 23
click at [396, 247] on span "Copy URL" at bounding box center [396, 244] width 19 height 6
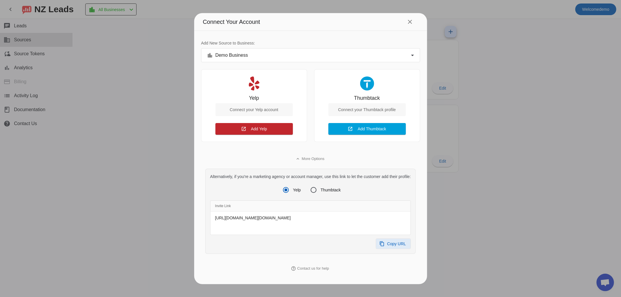
click at [393, 247] on span "Copy URL" at bounding box center [396, 244] width 19 height 6
click at [411, 18] on mat-icon "close" at bounding box center [410, 21] width 7 height 7
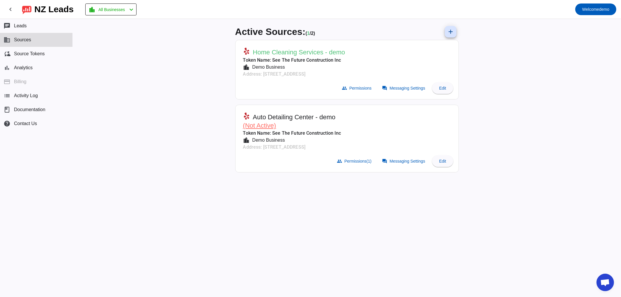
drag, startPoint x: 604, startPoint y: 281, endPoint x: 602, endPoint y: 277, distance: 4.0
click at [602, 277] on span "Open chat" at bounding box center [605, 282] width 17 height 17
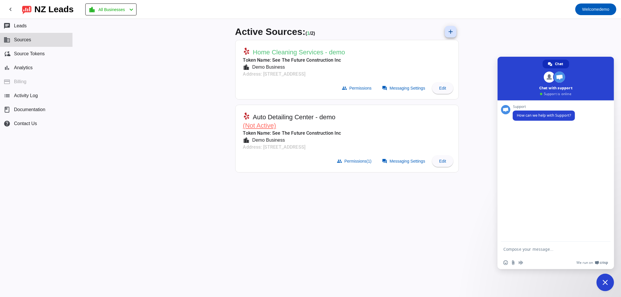
click at [599, 288] on span "Close chat" at bounding box center [605, 282] width 17 height 17
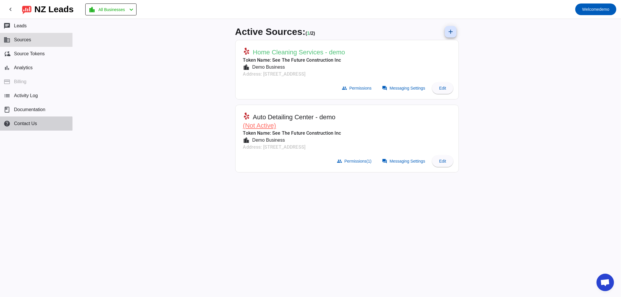
click at [14, 124] on span "Contact Us" at bounding box center [25, 123] width 23 height 5
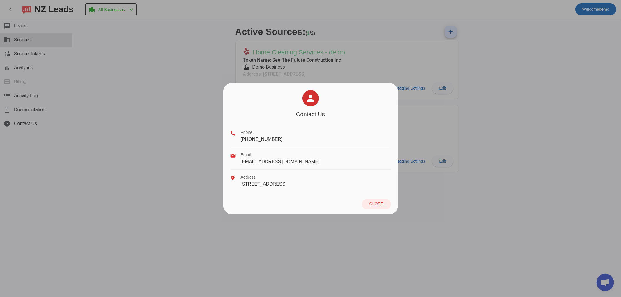
drag, startPoint x: 279, startPoint y: 140, endPoint x: 234, endPoint y: 146, distance: 45.5
click at [237, 139] on div "phone Phone [PHONE_NUMBER]" at bounding box center [310, 136] width 161 height 22
drag, startPoint x: 260, startPoint y: 164, endPoint x: 234, endPoint y: 161, distance: 26.3
click at [234, 161] on div "email Email [EMAIL_ADDRESS][DOMAIN_NAME]" at bounding box center [310, 158] width 161 height 22
click at [385, 208] on span at bounding box center [376, 204] width 29 height 10
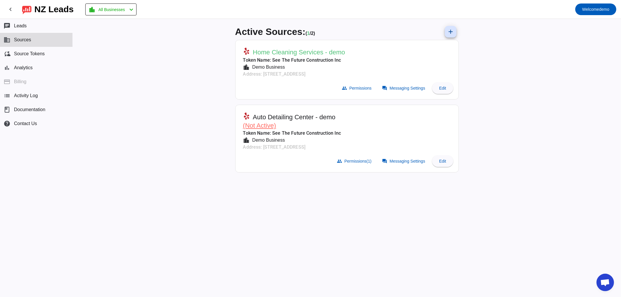
click at [249, 227] on div "Active Sources: ( 1 / 2) add Home Cleaning Services - demo Token Name: See The …" at bounding box center [347, 158] width 233 height 278
drag, startPoint x: 407, startPoint y: 75, endPoint x: 405, endPoint y: 85, distance: 10.3
click at [406, 82] on mat-card "Home Cleaning Services - demo Token Name: See The Future Construction Inc locat…" at bounding box center [347, 70] width 224 height 60
click at [405, 92] on span at bounding box center [404, 88] width 51 height 12
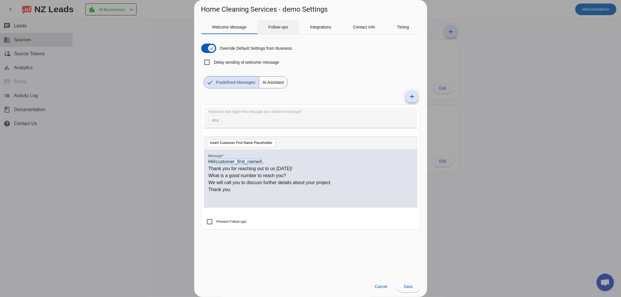
click at [270, 31] on span "Follow-ups" at bounding box center [279, 27] width 20 height 14
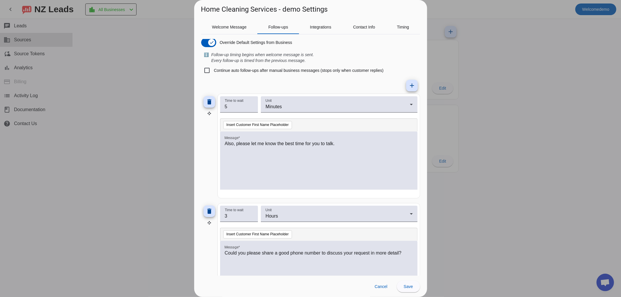
scroll to position [0, 0]
